Goal: Transaction & Acquisition: Purchase product/service

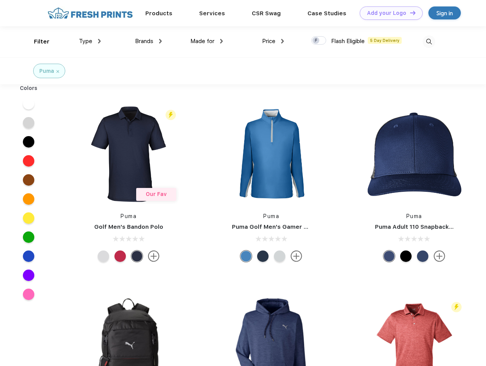
click at [389, 13] on link "Add your Logo Design Tool" at bounding box center [391, 12] width 63 height 13
click at [0, 0] on div "Design Tool" at bounding box center [0, 0] width 0 height 0
click at [410, 13] on link "Add your Logo Design Tool" at bounding box center [391, 12] width 63 height 13
click at [37, 42] on div "Filter" at bounding box center [42, 41] width 16 height 9
click at [90, 41] on span "Type" at bounding box center [85, 41] width 13 height 7
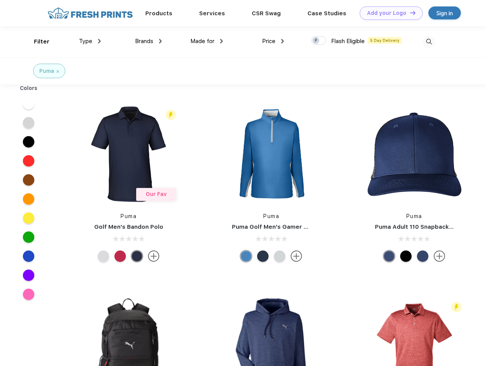
click at [148, 41] on span "Brands" at bounding box center [144, 41] width 18 height 7
click at [207, 41] on span "Made for" at bounding box center [202, 41] width 24 height 7
click at [273, 41] on span "Price" at bounding box center [268, 41] width 13 height 7
click at [319, 41] on div at bounding box center [318, 40] width 15 height 8
click at [316, 41] on input "checkbox" at bounding box center [313, 38] width 5 height 5
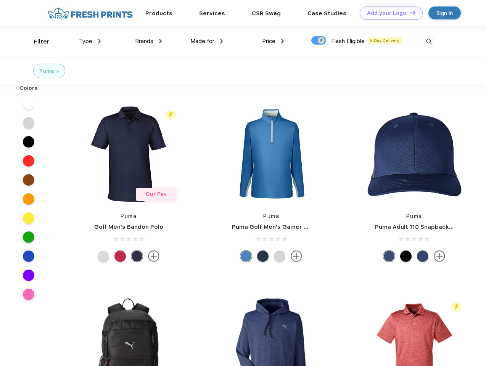
click at [429, 42] on img at bounding box center [429, 41] width 13 height 13
